Goal: Use online tool/utility

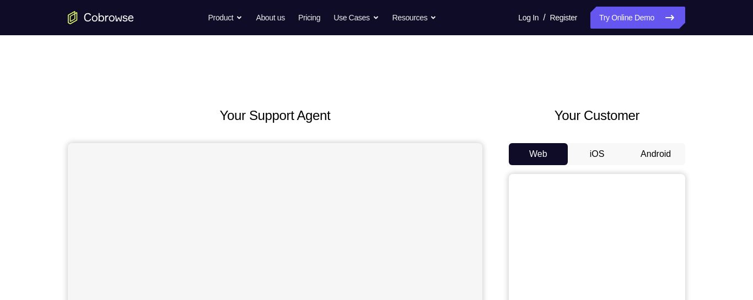
click at [671, 149] on button "Android" at bounding box center [655, 154] width 59 height 22
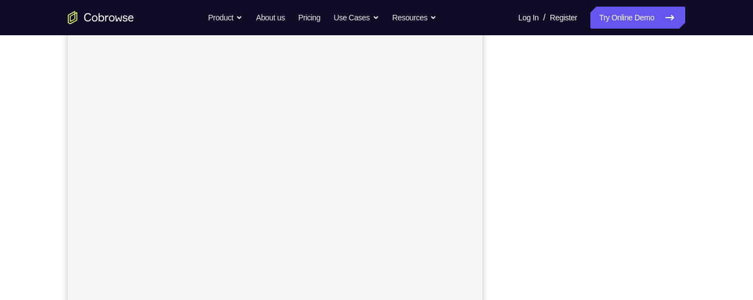
scroll to position [200, 0]
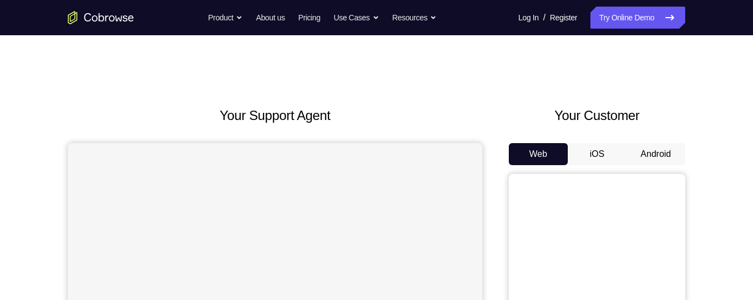
click at [664, 148] on button "Android" at bounding box center [655, 154] width 59 height 22
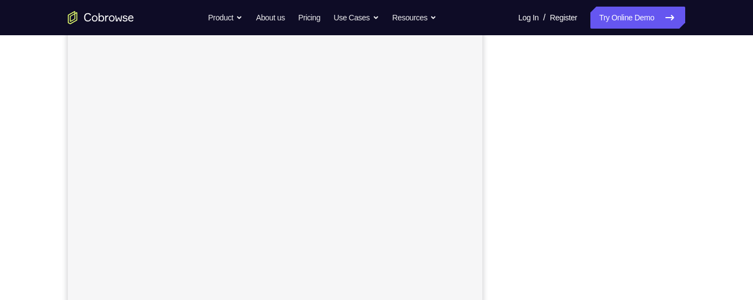
scroll to position [164, 0]
click at [727, 153] on div "Your Support Agent Your Customer Web iOS Android Next Steps We’d be happy to gi…" at bounding box center [377, 234] width 706 height 727
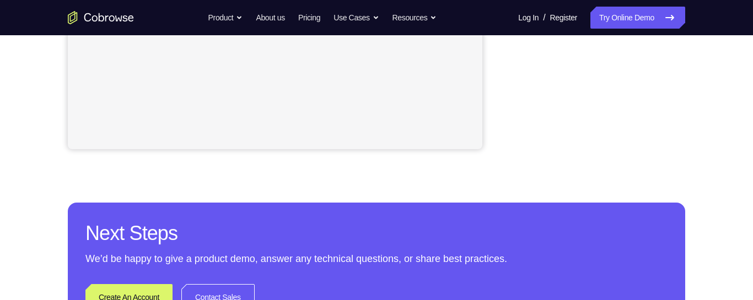
scroll to position [374, 0]
